Goal: Transaction & Acquisition: Purchase product/service

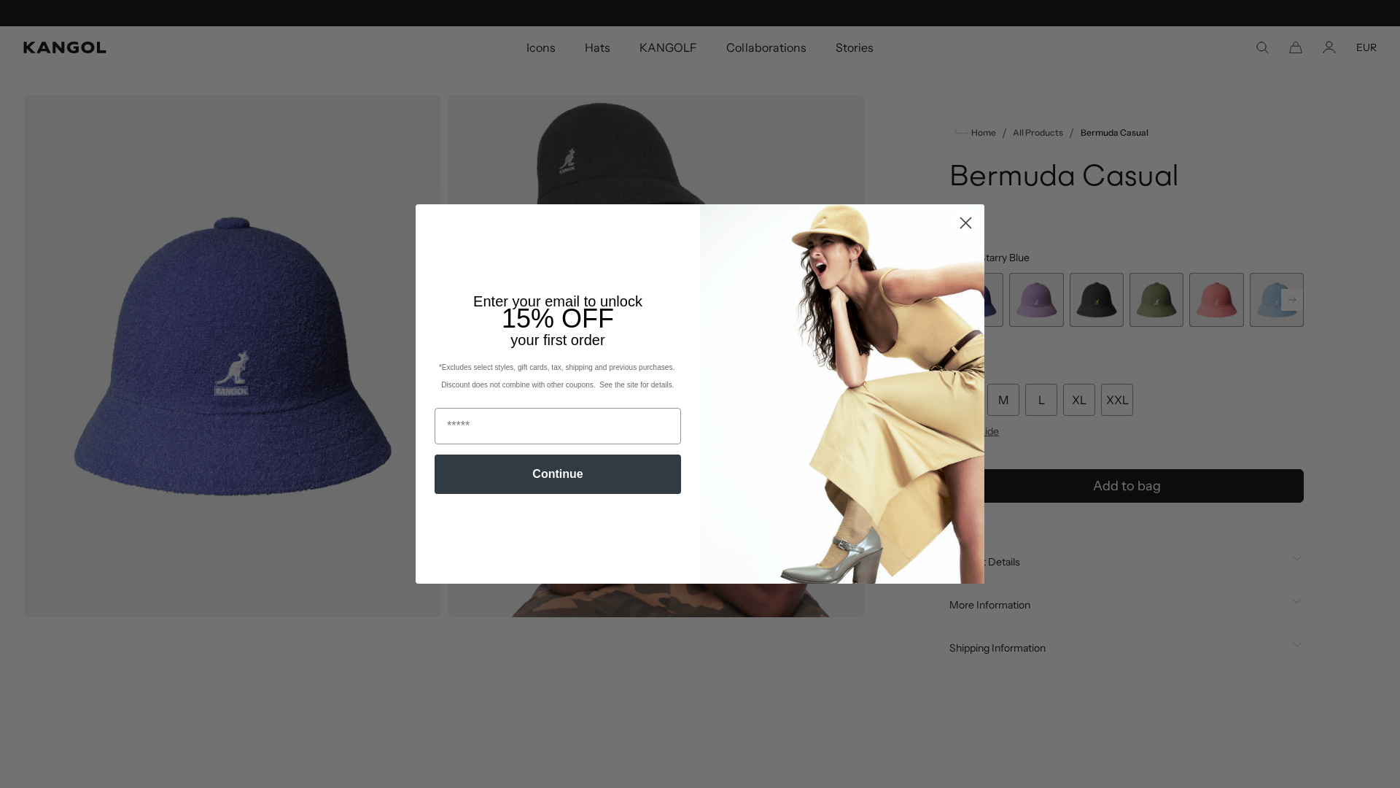
scroll to position [0, 300]
